Goal: Check status: Check status

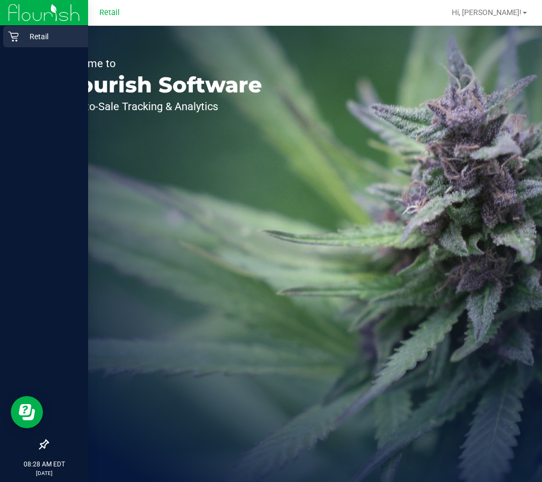
click at [21, 37] on p "Retail" at bounding box center [51, 36] width 64 height 13
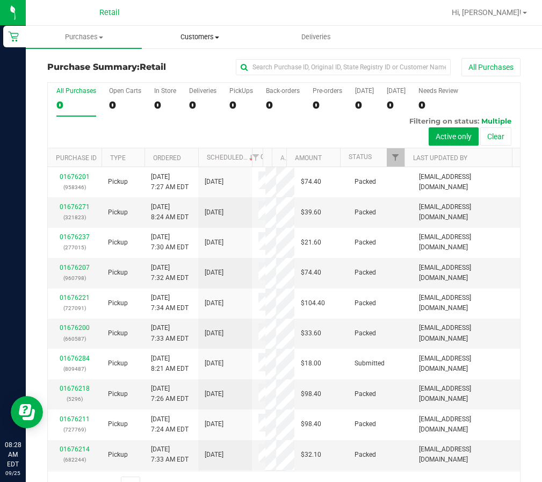
click at [195, 31] on uib-tab-heading "Customers All customers Add a new customer All physicians" at bounding box center [199, 36] width 115 height 21
click at [99, 42] on uib-tab-heading "Purchases Summary of purchases Fulfillment All purchases" at bounding box center [83, 36] width 115 height 21
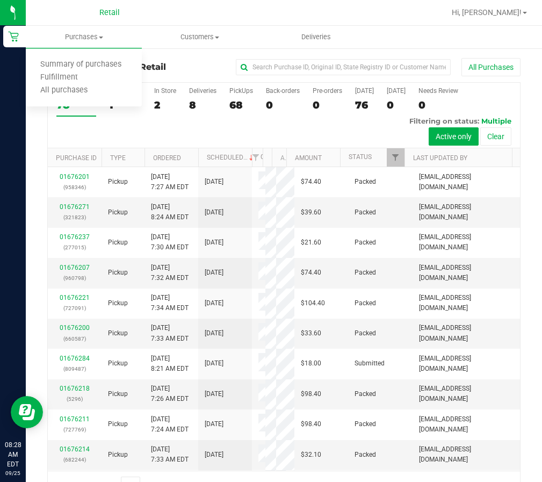
click at [191, 77] on div "Purchase Summary: Retail All Purchases" at bounding box center [283, 70] width 473 height 24
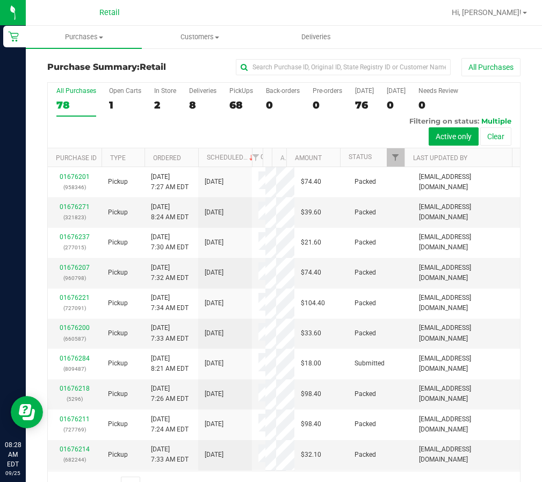
click at [248, 150] on th "Scheduled" at bounding box center [225, 157] width 54 height 19
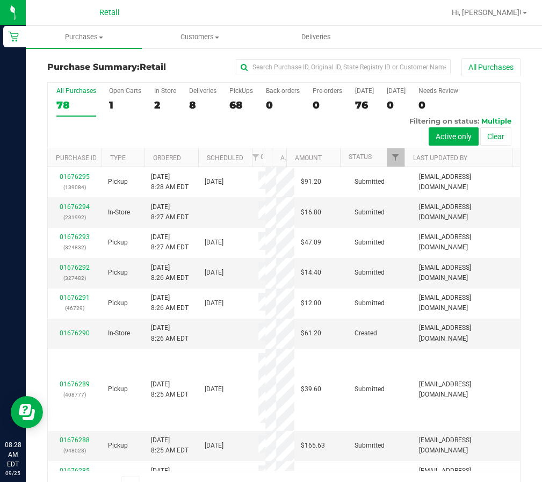
click at [245, 166] on th "Scheduled" at bounding box center [225, 157] width 54 height 19
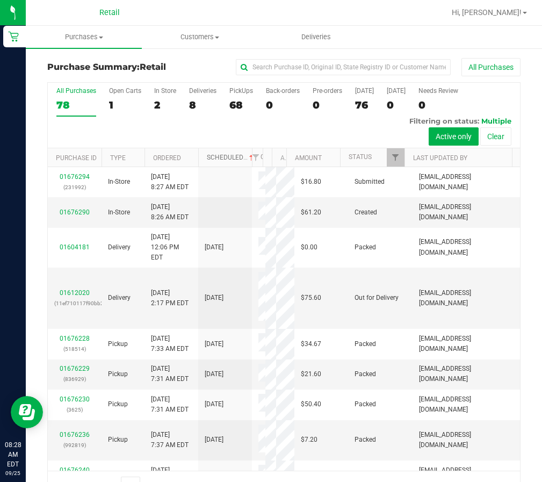
click at [247, 161] on span at bounding box center [251, 158] width 9 height 9
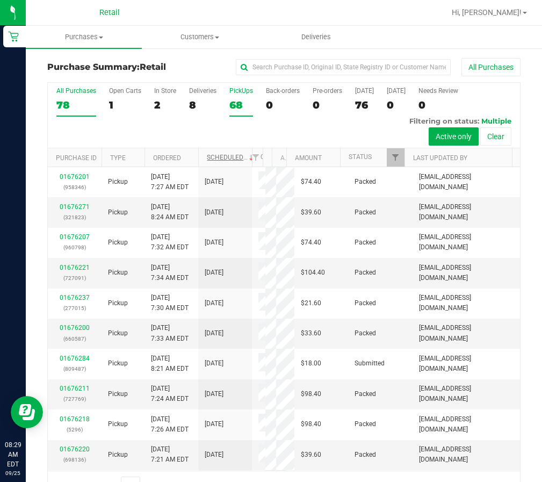
click at [243, 96] on label "PickUps 68" at bounding box center [241, 102] width 24 height 30
click at [0, 0] on input "PickUps 68" at bounding box center [0, 0] width 0 height 0
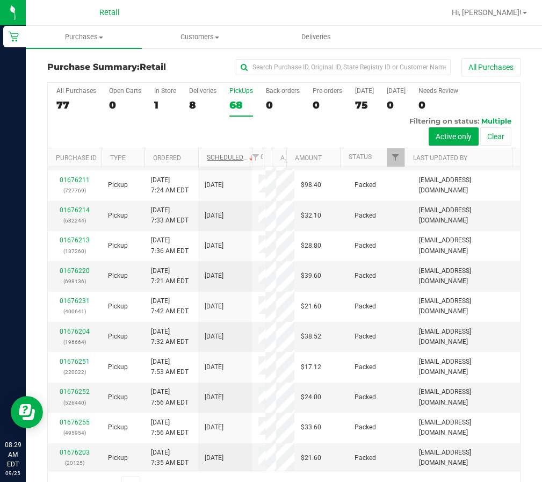
scroll to position [107, 0]
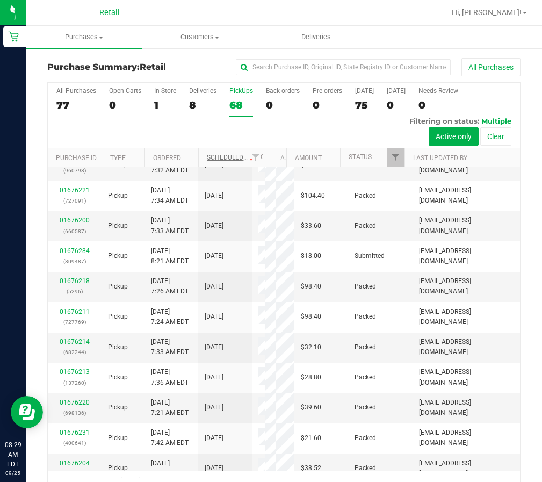
click at [354, 136] on div "All Purchases 77 Open Carts 0 In Store 1 Deliveries 8 PickUps 68 Back-orders 0 …" at bounding box center [284, 115] width 472 height 65
click at [359, 148] on th "Status" at bounding box center [372, 157] width 64 height 19
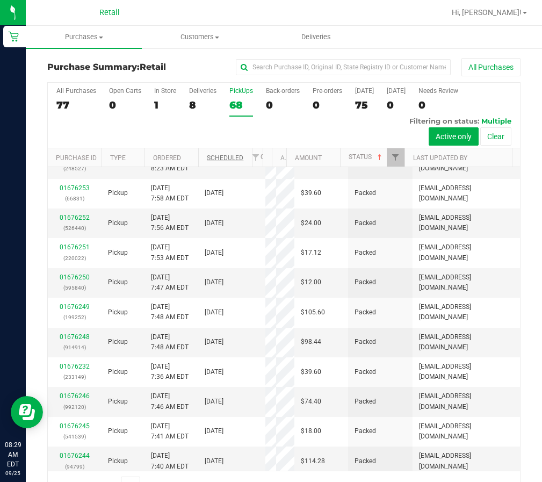
scroll to position [0, 0]
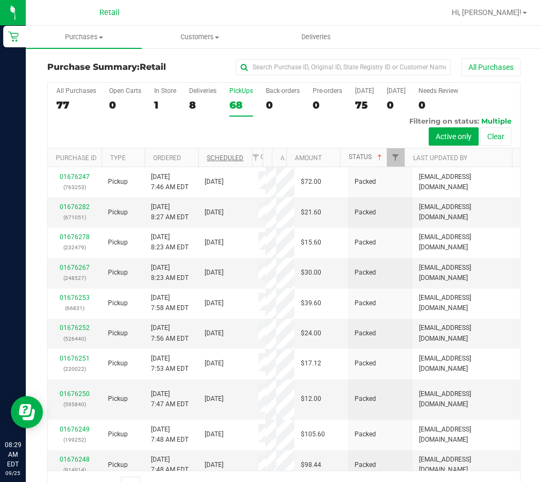
click at [359, 157] on link "Status" at bounding box center [365, 157] width 35 height 8
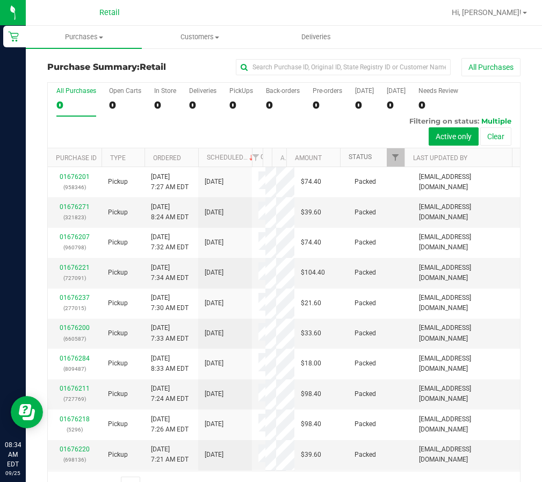
click at [348, 157] on link "Status" at bounding box center [359, 157] width 23 height 8
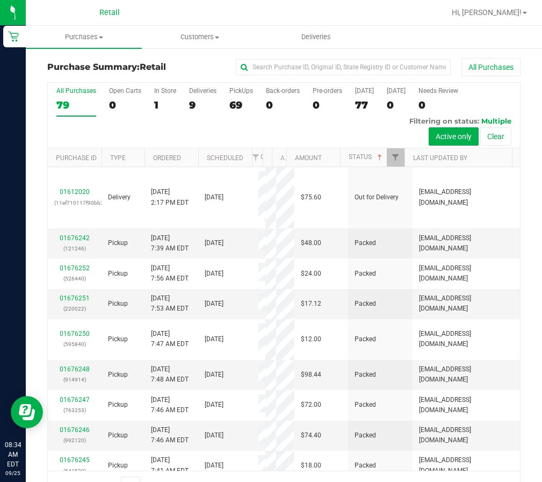
click at [340, 158] on th "Status" at bounding box center [372, 157] width 64 height 19
